Goal: Find specific page/section

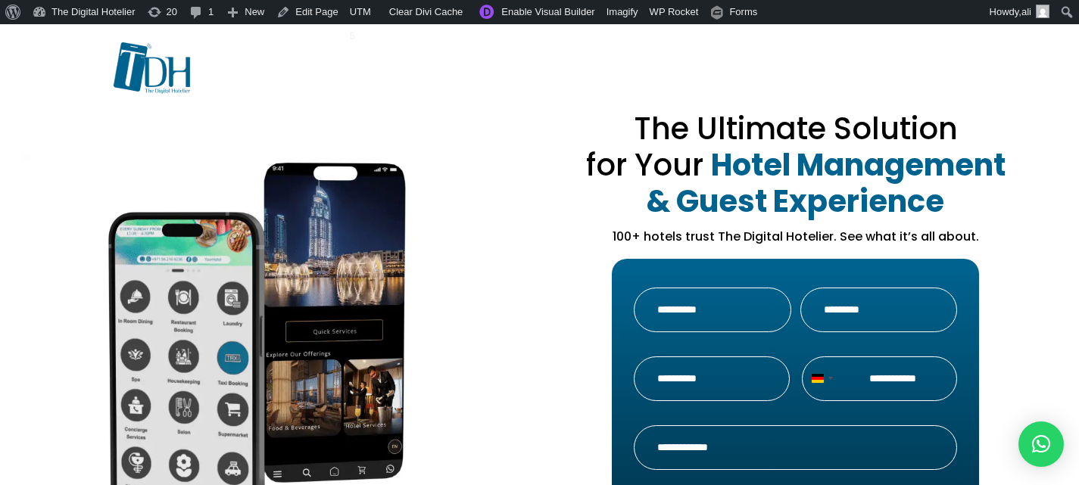
drag, startPoint x: 295, startPoint y: 182, endPoint x: 245, endPoint y: 188, distance: 50.3
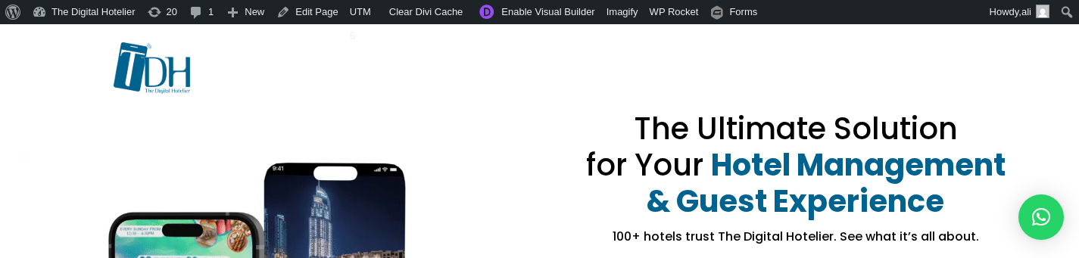
drag, startPoint x: 354, startPoint y: 108, endPoint x: 518, endPoint y: 151, distance: 169.9
click at [354, 108] on div at bounding box center [540, 79] width 853 height 75
